Goal: Task Accomplishment & Management: Manage account settings

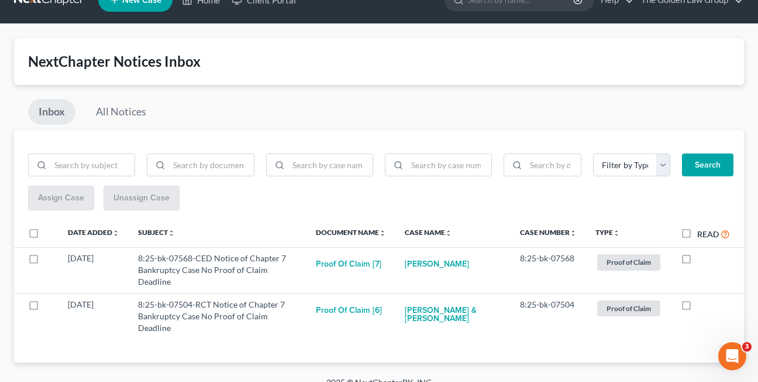
scroll to position [23, 0]
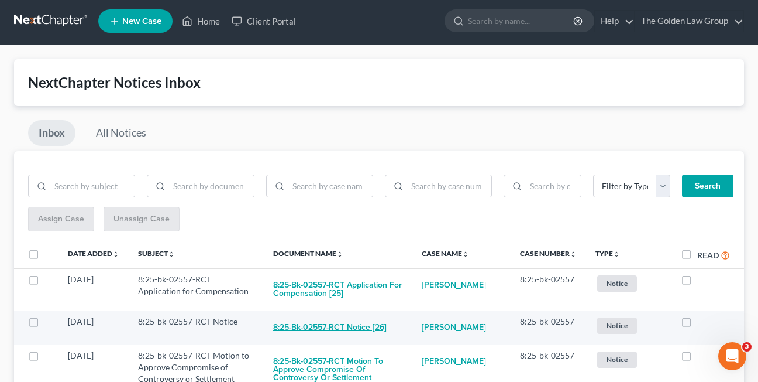
click at [310, 331] on button "8:25-bk-02557-RCT Notice [26]" at bounding box center [330, 326] width 114 height 23
checkbox input "true"
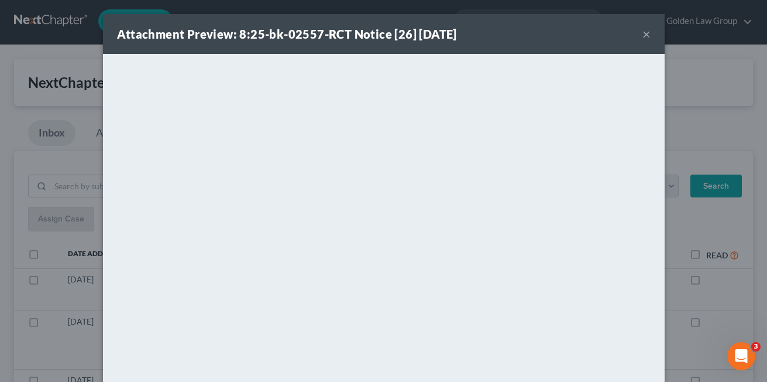
click at [644, 35] on button "×" at bounding box center [646, 34] width 8 height 14
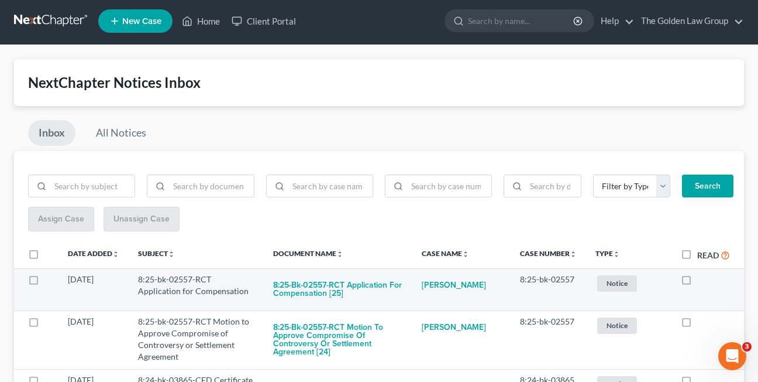
click at [697, 282] on label at bounding box center [697, 282] width 0 height 0
click at [702, 280] on input "checkbox" at bounding box center [706, 277] width 8 height 8
checkbox input "true"
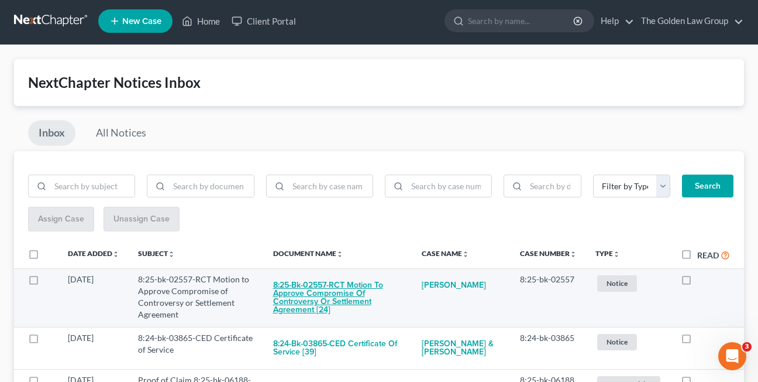
click at [311, 308] on button "8:25-bk-02557-RCT Motion to Approve Compromise of Controversy or Settlement Agr…" at bounding box center [338, 297] width 130 height 48
checkbox input "true"
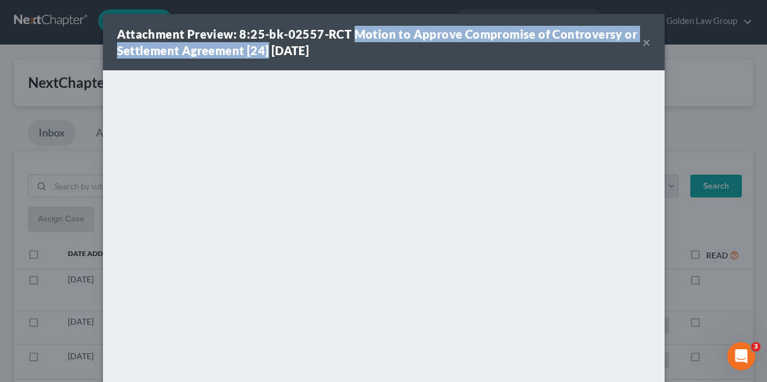
drag, startPoint x: 348, startPoint y: 35, endPoint x: 263, endPoint y: 50, distance: 86.3
click at [263, 50] on strong "Attachment Preview: 8:25-bk-02557-RCT Motion to Approve Compromise of Controver…" at bounding box center [377, 42] width 521 height 30
copy strong "Motion to Approve Compromise of Controversy or Settlement Agreement [24]"
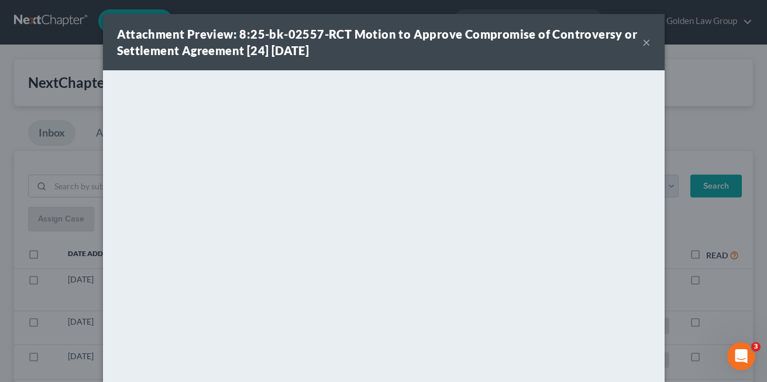
click at [451, 47] on div "Attachment Preview: 8:25-bk-02557-RCT Motion to Approve Compromise of Controver…" at bounding box center [379, 42] width 525 height 33
click at [642, 43] on button "×" at bounding box center [646, 42] width 8 height 14
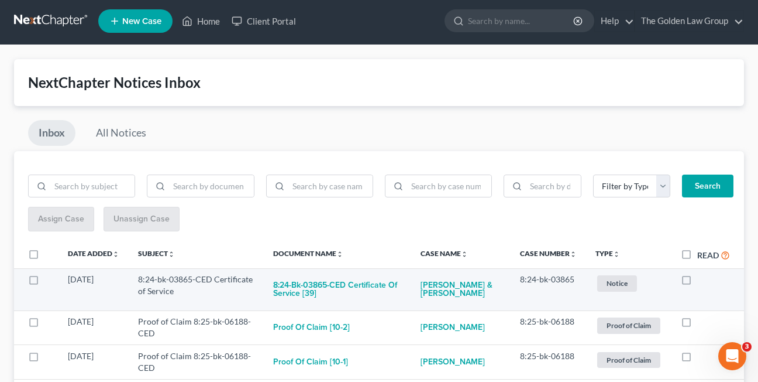
click at [697, 282] on label at bounding box center [697, 282] width 0 height 0
click at [702, 281] on input "checkbox" at bounding box center [706, 277] width 8 height 8
checkbox input "true"
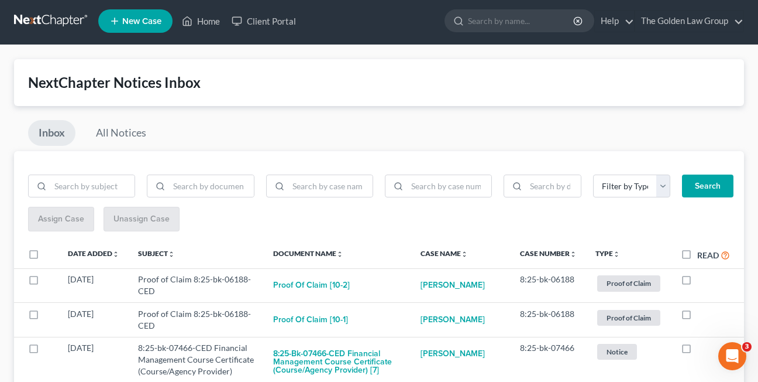
click at [697, 282] on label at bounding box center [697, 282] width 0 height 0
click at [702, 281] on input "checkbox" at bounding box center [706, 277] width 8 height 8
checkbox input "true"
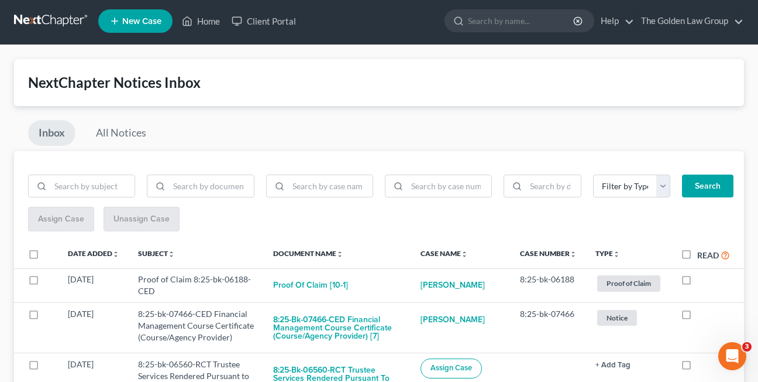
click at [697, 282] on label at bounding box center [697, 282] width 0 height 0
click at [702, 281] on input "checkbox" at bounding box center [706, 277] width 8 height 8
checkbox input "true"
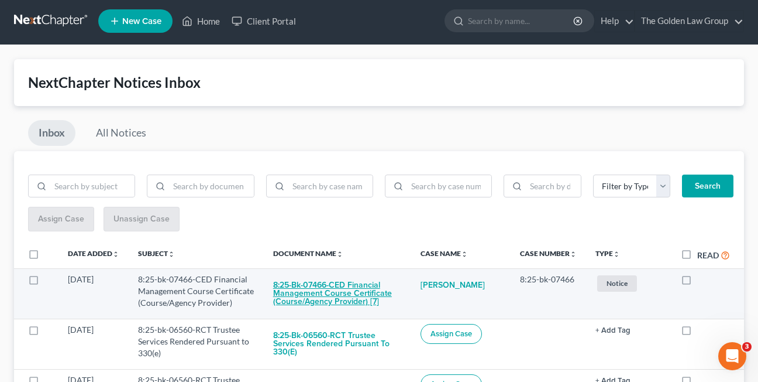
click at [312, 293] on button "8:25-bk-07466-CED Financial Management Course Certificate (Course/Agency Provid…" at bounding box center [337, 293] width 129 height 40
checkbox input "true"
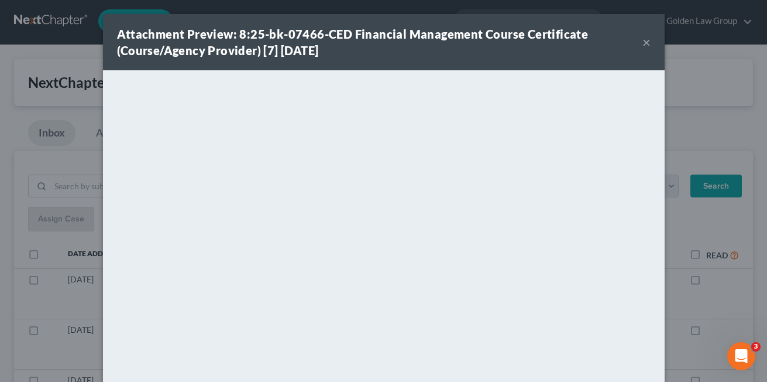
click at [643, 42] on button "×" at bounding box center [646, 42] width 8 height 14
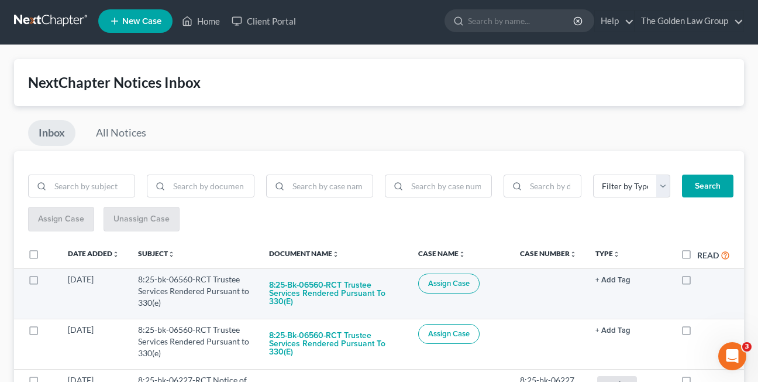
click at [697, 282] on label at bounding box center [697, 282] width 0 height 0
click at [702, 277] on input "checkbox" at bounding box center [706, 277] width 8 height 8
checkbox input "true"
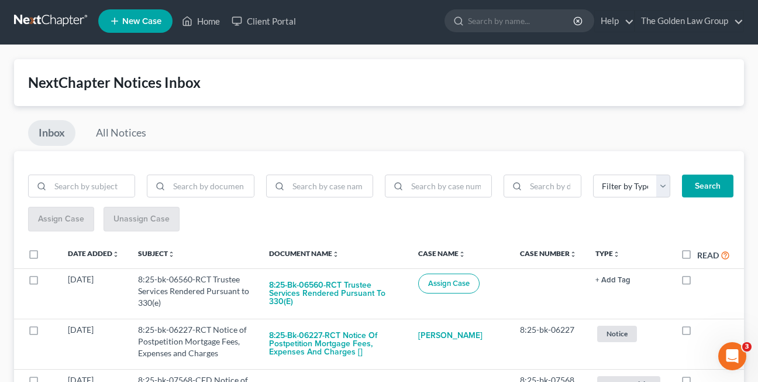
click at [697, 282] on label at bounding box center [697, 282] width 0 height 0
click at [702, 277] on input "checkbox" at bounding box center [706, 277] width 8 height 8
checkbox input "true"
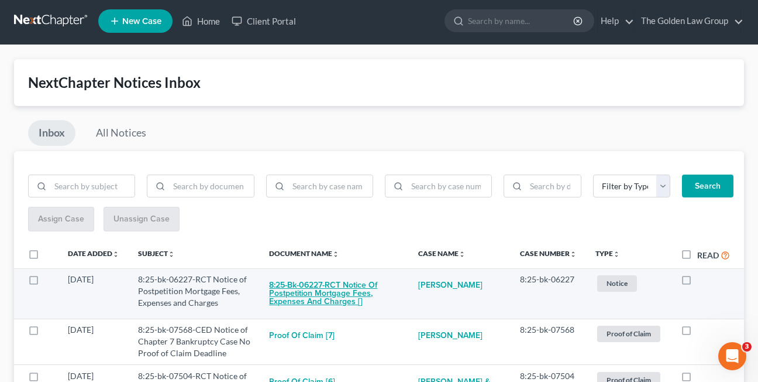
click at [324, 306] on button "8:25-bk-06227-RCT Notice of Postpetition Mortgage Fees, Expenses and Charges []" at bounding box center [334, 293] width 130 height 40
checkbox input "true"
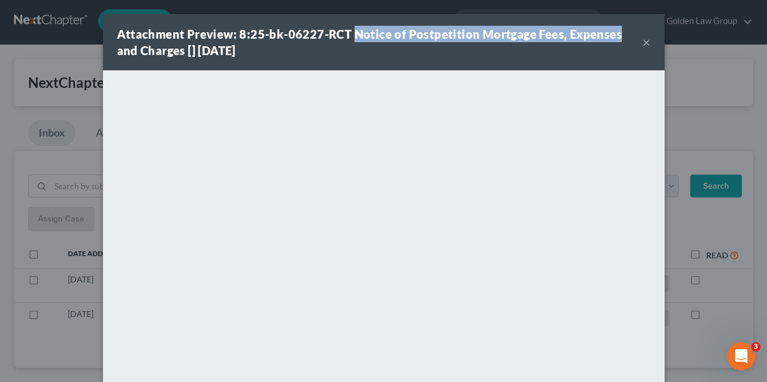
drag, startPoint x: 349, startPoint y: 32, endPoint x: 609, endPoint y: 35, distance: 259.8
click at [609, 35] on strong "Attachment Preview: 8:25-bk-06227-RCT Notice of Postpetition Mortgage Fees, Exp…" at bounding box center [370, 42] width 506 height 30
copy strong "Notice of Postpetition Mortgage Fees, Expenses"
drag, startPoint x: 442, startPoint y: 59, endPoint x: 585, endPoint y: 57, distance: 142.8
click at [442, 59] on div "Attachment Preview: 8:25-bk-06227-RCT Notice of Postpetition Mortgage Fees, Exp…" at bounding box center [384, 42] width 562 height 56
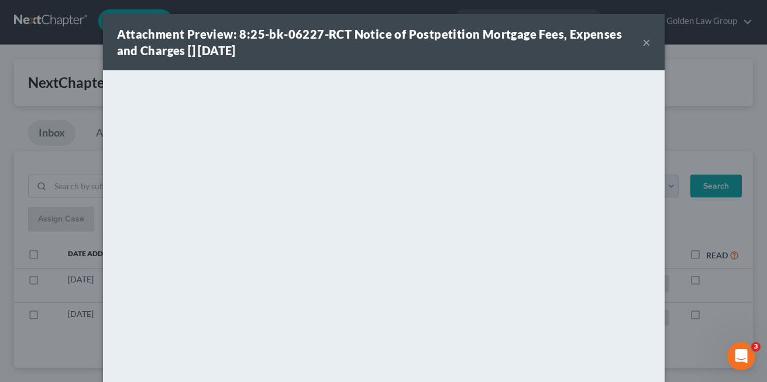
click at [644, 44] on button "×" at bounding box center [646, 42] width 8 height 14
